Goal: Check status: Check status

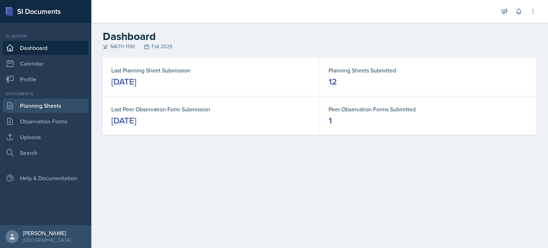
click at [66, 105] on link "Planning Sheets" at bounding box center [46, 105] width 86 height 14
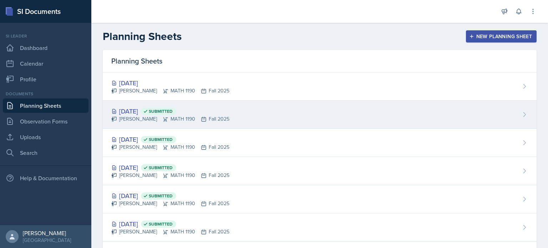
click at [216, 126] on div "[DATE] Submitted [PERSON_NAME] MATH 1190 Fall 2025" at bounding box center [319, 115] width 433 height 28
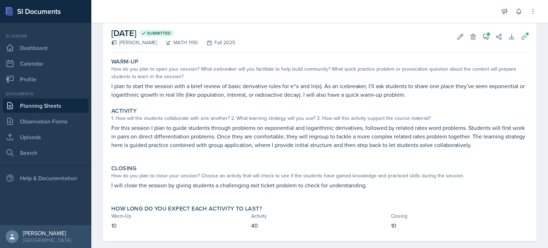
scroll to position [35, 0]
click at [486, 34] on span at bounding box center [488, 34] width 4 height 4
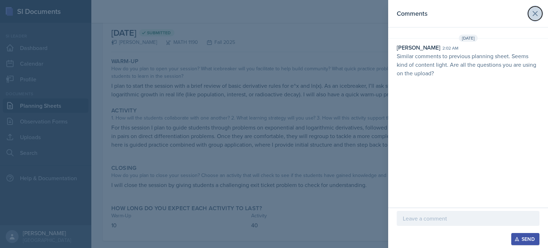
click at [536, 14] on icon at bounding box center [534, 13] width 9 height 9
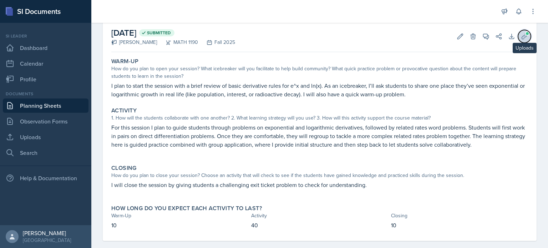
click at [518, 41] on button "Uploads" at bounding box center [524, 36] width 13 height 13
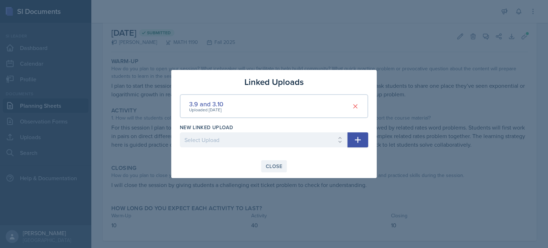
click at [277, 163] on div "Close" at bounding box center [274, 166] width 16 height 6
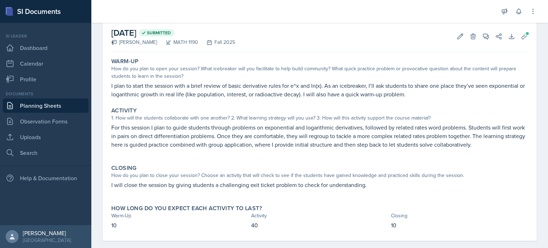
click at [80, 105] on link "Planning Sheets" at bounding box center [46, 105] width 86 height 14
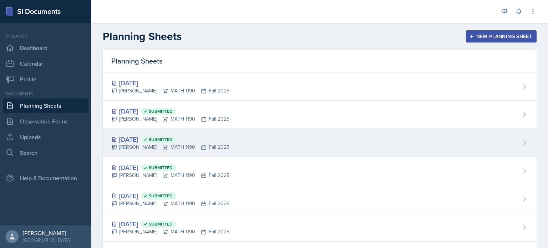
click at [262, 144] on div "[DATE] Submitted [PERSON_NAME] MATH 1190 Fall 2025" at bounding box center [319, 143] width 433 height 28
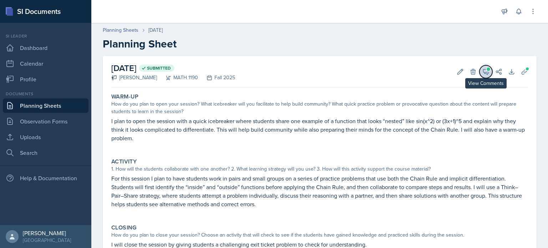
click at [482, 70] on icon at bounding box center [485, 71] width 7 height 7
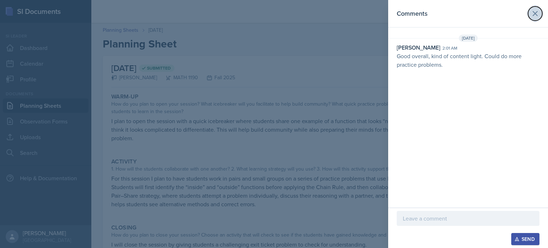
click at [537, 13] on icon at bounding box center [534, 13] width 9 height 9
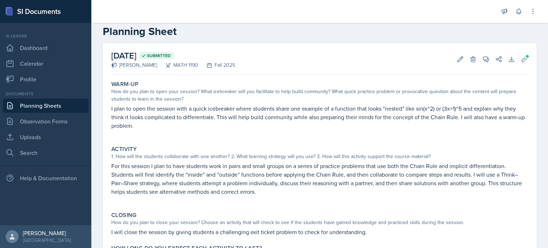
scroll to position [12, 0]
click at [61, 109] on link "Planning Sheets" at bounding box center [46, 105] width 86 height 14
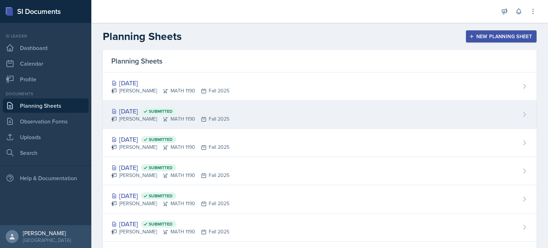
click at [169, 109] on span "Submitted" at bounding box center [158, 111] width 35 height 7
